Goal: Task Accomplishment & Management: Understand process/instructions

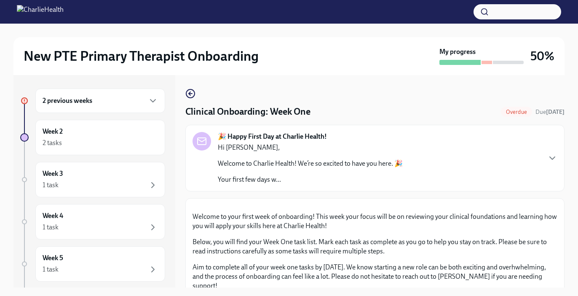
scroll to position [251, 0]
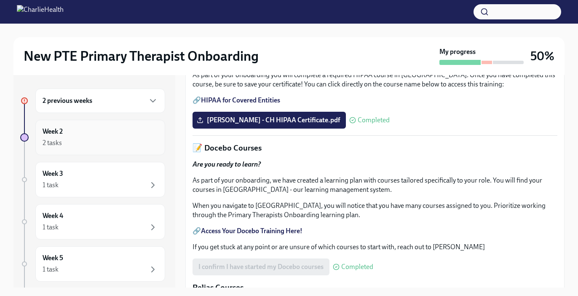
click at [63, 144] on div "2 tasks" at bounding box center [100, 143] width 115 height 10
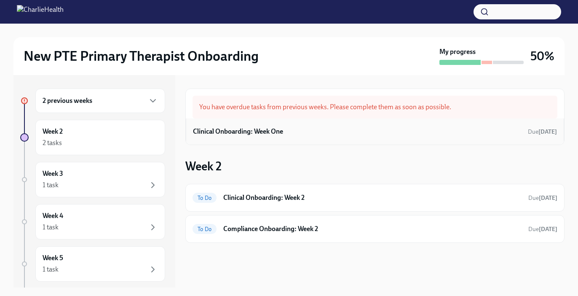
click at [220, 125] on div "Clinical Onboarding: Week One Due [DATE]" at bounding box center [375, 131] width 364 height 13
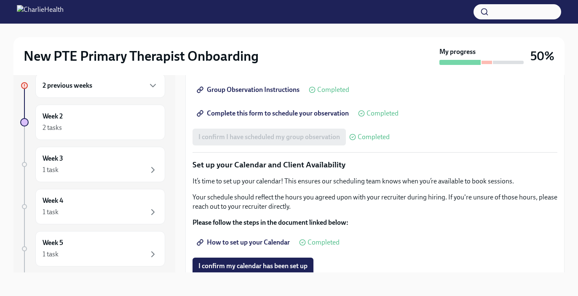
scroll to position [1204, 0]
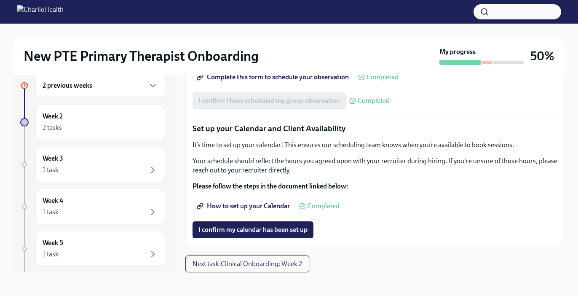
click at [231, 265] on span "Next task : Clinical Onboarding: Week 2" at bounding box center [246, 263] width 109 height 8
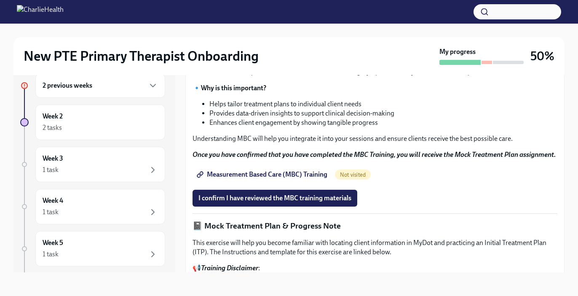
scroll to position [351, 0]
